Goal: Find specific page/section: Find specific page/section

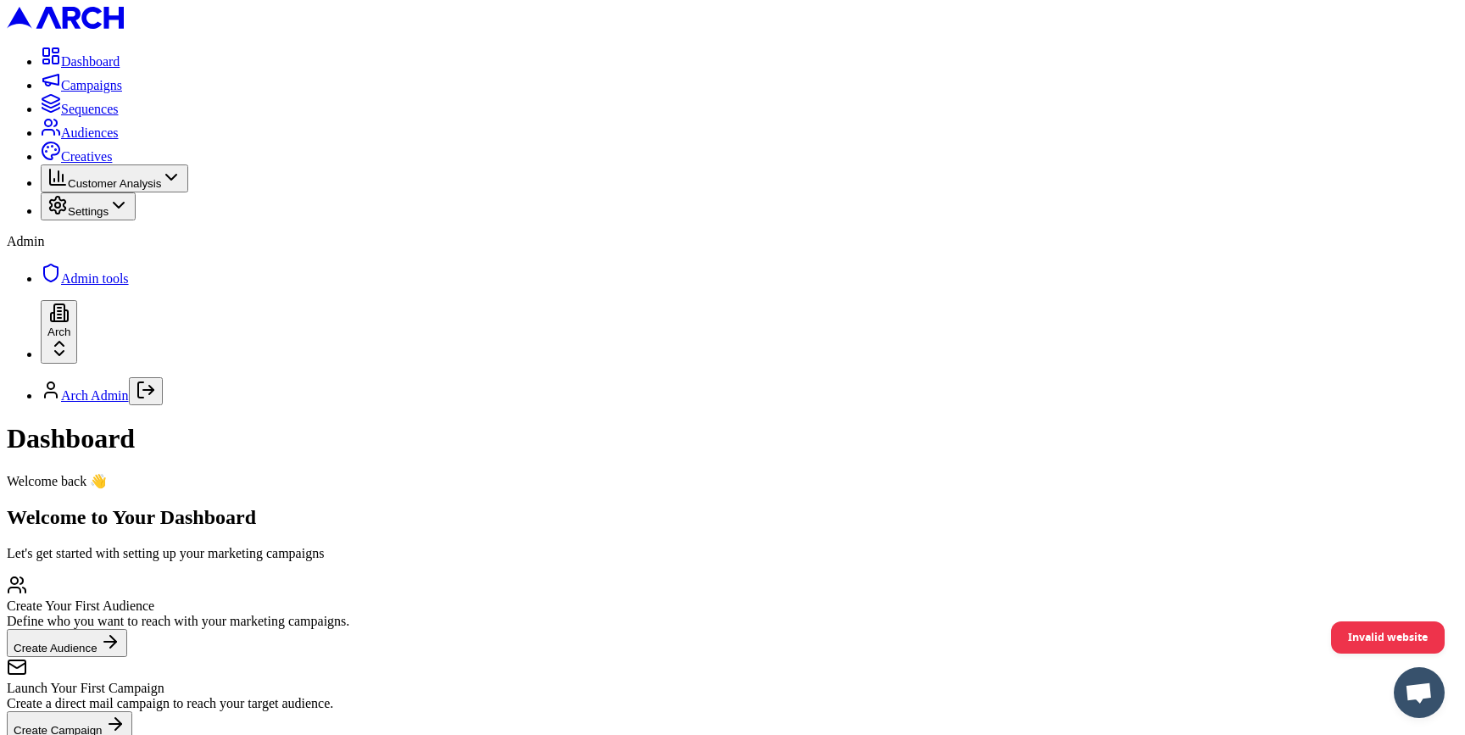
click at [112, 164] on span "Creatives" at bounding box center [86, 156] width 51 height 14
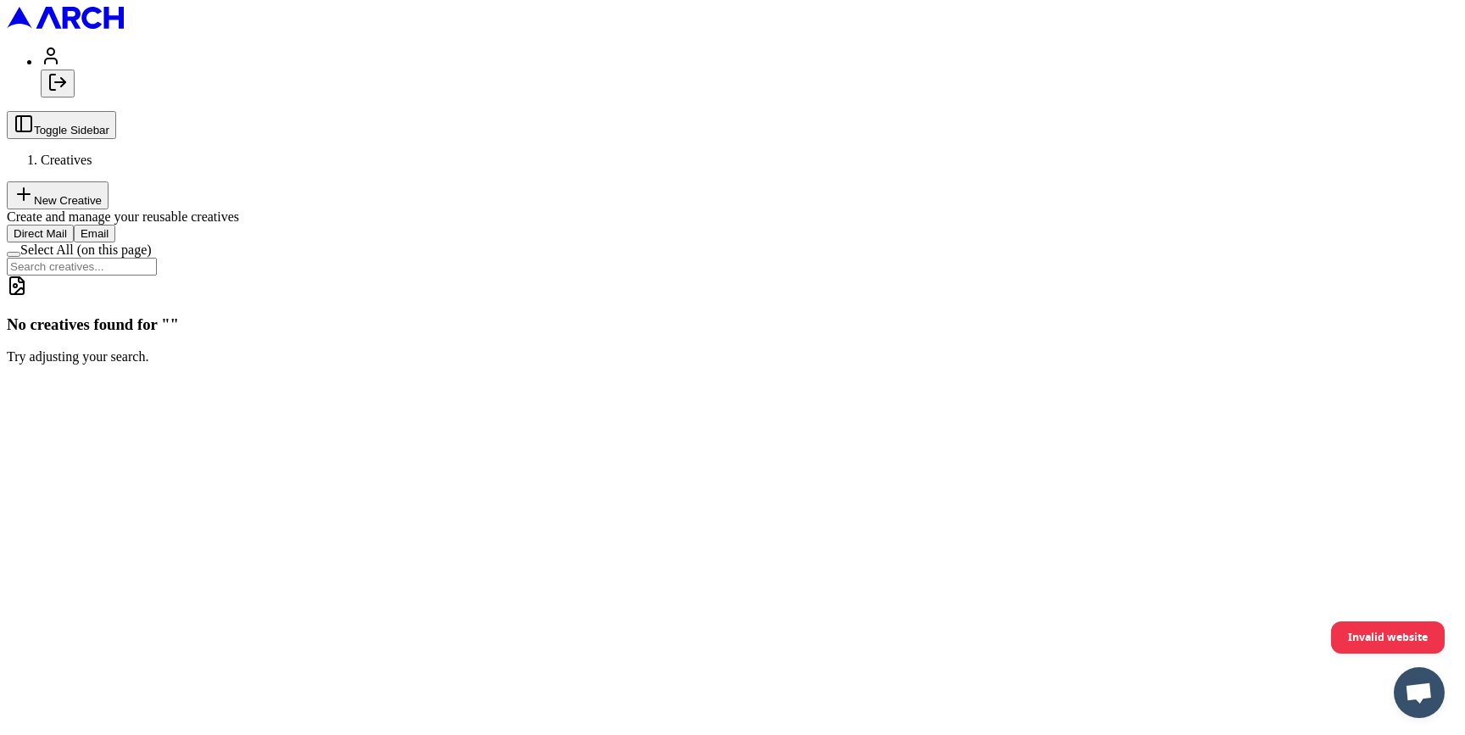
click at [115, 225] on button "Email" at bounding box center [95, 234] width 42 height 18
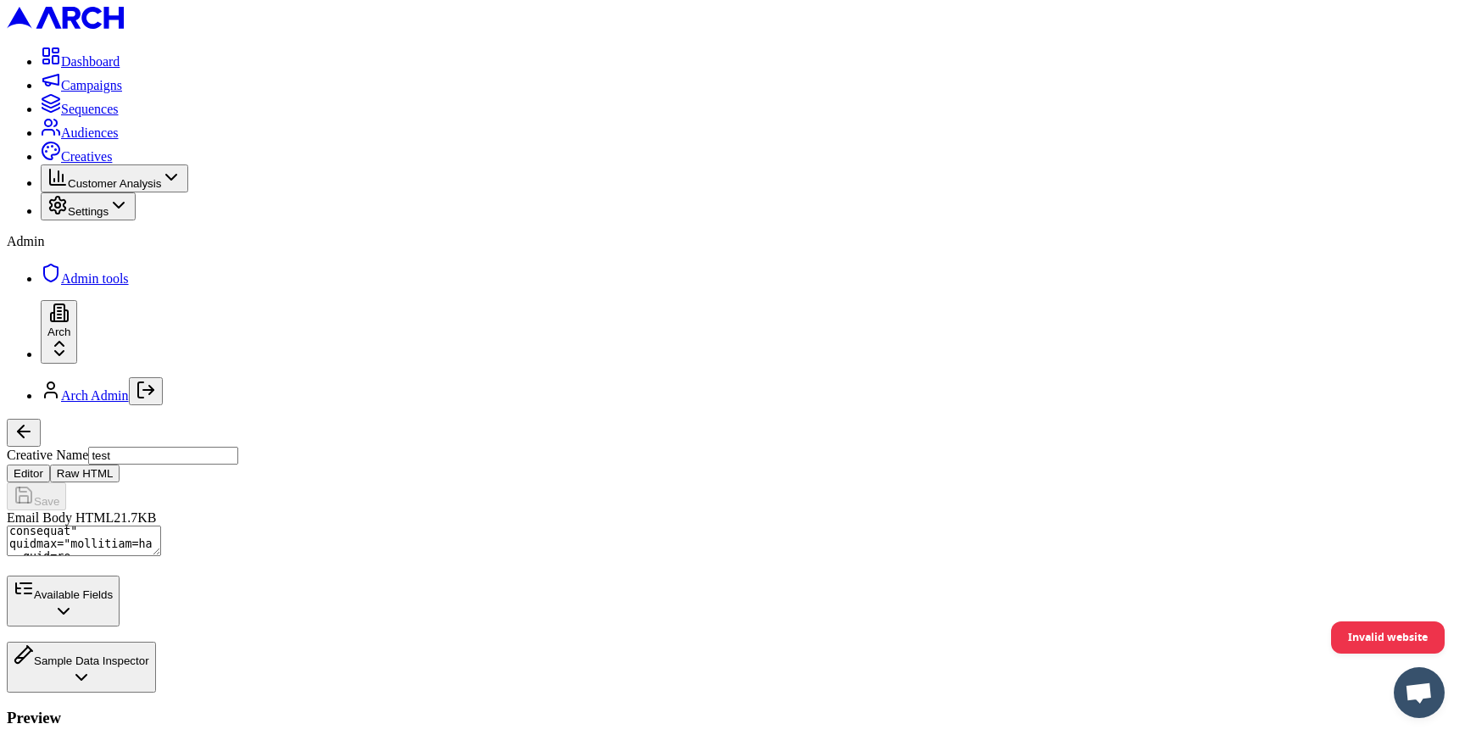
scroll to position [948, 0]
click at [120, 615] on button "Available Fields" at bounding box center [63, 601] width 113 height 51
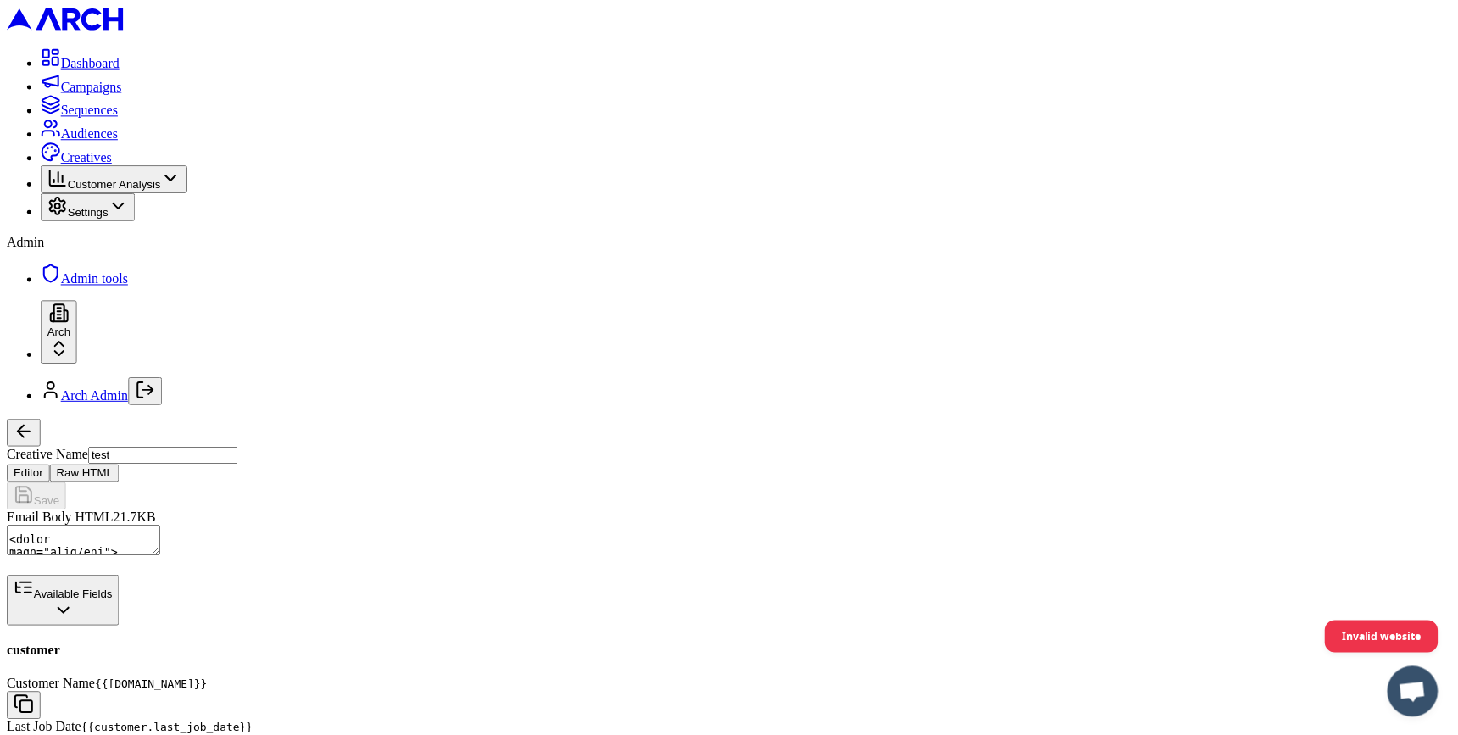
scroll to position [309, 0]
